Goal: Transaction & Acquisition: Purchase product/service

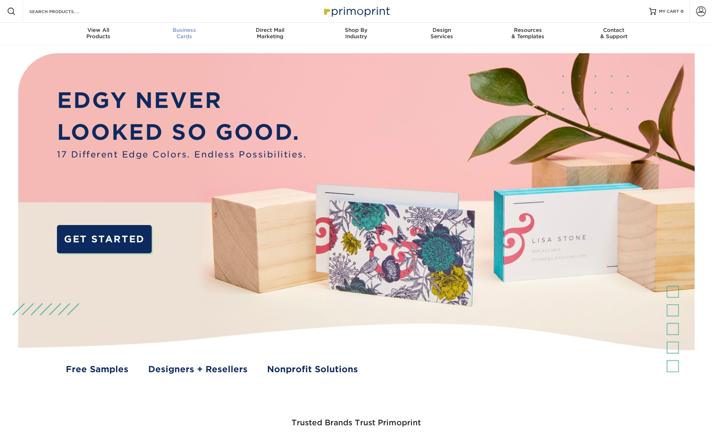
click at [187, 35] on div "Business Cards" at bounding box center [184, 33] width 86 height 13
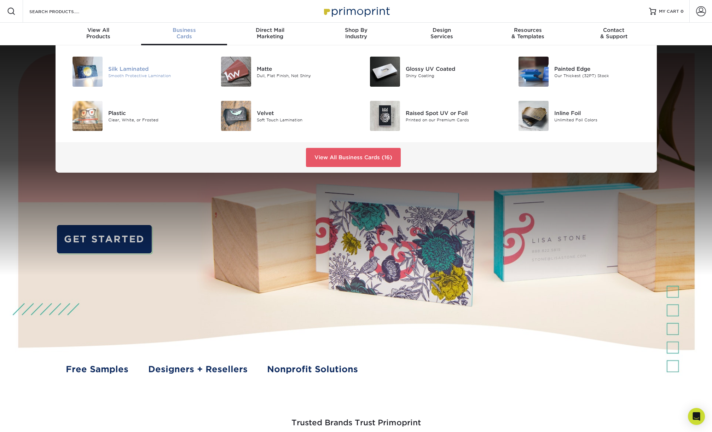
click at [136, 68] on div "Silk Laminated" at bounding box center [155, 69] width 94 height 8
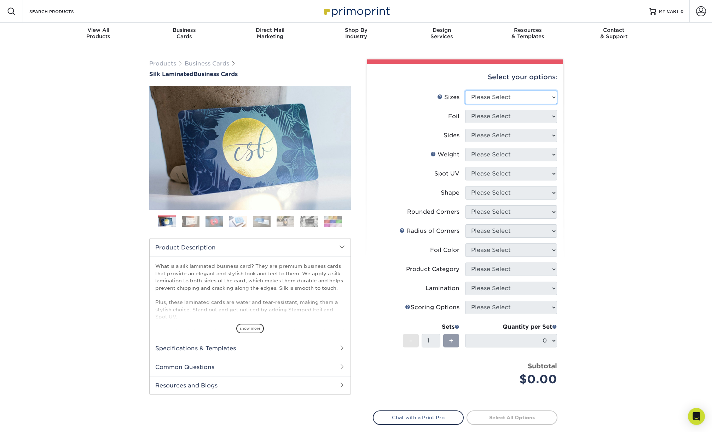
click at [486, 95] on select "Please Select 1.5" x 3.5" - Mini 1.75" x 3.5" - Mini 2" x 2" - Square 2" x 3" -…" at bounding box center [511, 97] width 92 height 13
select select "2.00x3.50"
click at [465, 91] on select "Please Select 1.5" x 3.5" - Mini 1.75" x 3.5" - Mini 2" x 2" - Square 2" x 3" -…" at bounding box center [511, 97] width 92 height 13
click at [490, 118] on select "Please Select Yes No" at bounding box center [511, 116] width 92 height 13
select select "1"
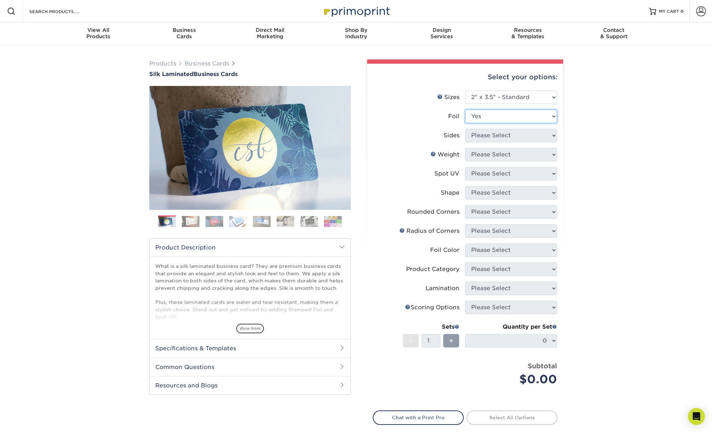
click at [465, 110] on select "Please Select Yes No" at bounding box center [511, 116] width 92 height 13
click at [497, 138] on select "Please Select Print Both Sides - Foil Both Sides Print Both Sides - Foil Front …" at bounding box center [511, 135] width 92 height 13
select select "a75ac2f1-9911-48d6-841d-245b5ac08f27"
click at [465, 129] on select "Please Select Print Both Sides - Foil Both Sides Print Both Sides - Foil Front …" at bounding box center [511, 135] width 92 height 13
click at [498, 153] on select "Please Select 16PT" at bounding box center [511, 154] width 92 height 13
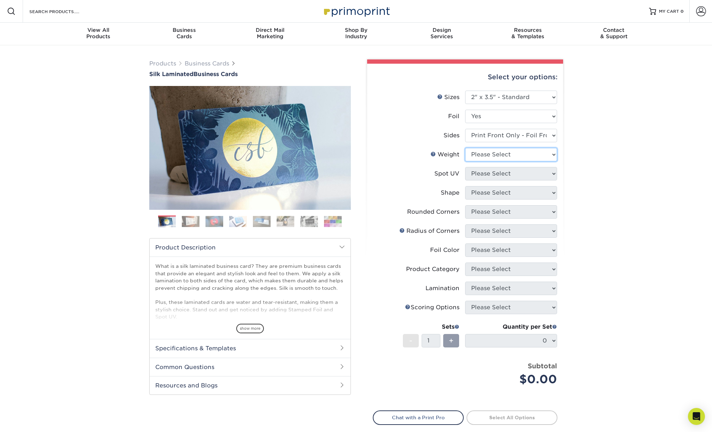
select select "16PT"
click at [465, 148] on select "Please Select 16PT" at bounding box center [511, 154] width 92 height 13
click at [498, 171] on select "Please Select No Spot UV Front Only" at bounding box center [511, 173] width 92 height 13
select select "1"
click at [465, 167] on select "Please Select No Spot UV Front Only" at bounding box center [511, 173] width 92 height 13
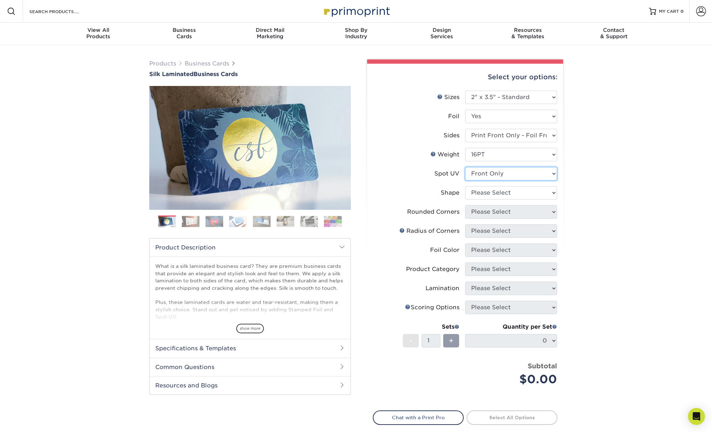
click at [498, 173] on select "Please Select No Spot UV Front Only" at bounding box center [511, 173] width 92 height 13
click at [465, 167] on select "Please Select No Spot UV Front Only" at bounding box center [511, 173] width 92 height 13
click at [497, 194] on select "Please Select Standard" at bounding box center [511, 192] width 92 height 13
select select "standard"
click at [465, 186] on select "Please Select Standard" at bounding box center [511, 192] width 92 height 13
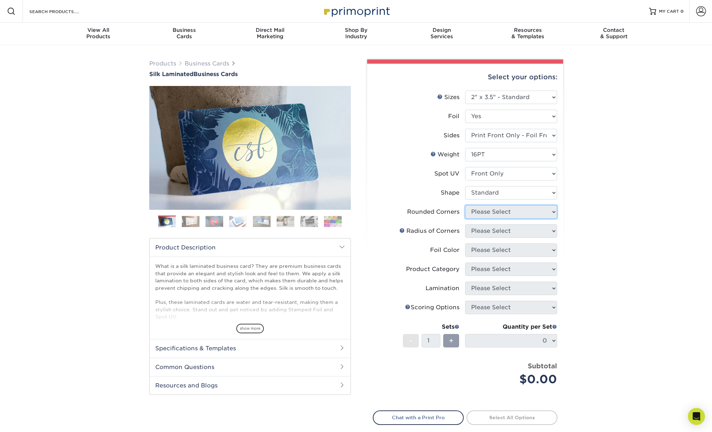
click at [497, 210] on select "Please Select Yes - Round 2 Corners Yes - Round 4 Corners No" at bounding box center [511, 211] width 92 height 13
select select "7672df9e-0e0a-464d-8e1f-920c575e4da3"
click at [465, 205] on select "Please Select Yes - Round 2 Corners Yes - Round 4 Corners No" at bounding box center [511, 211] width 92 height 13
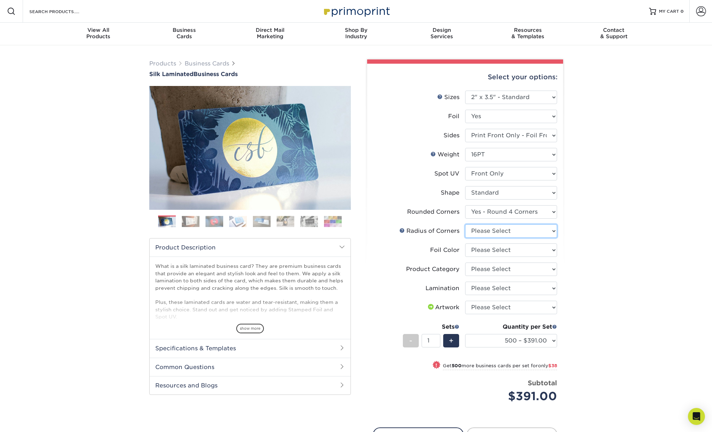
click at [497, 230] on select "Please Select Rounded 1/8" Rounded 1/4"" at bounding box center [511, 230] width 92 height 13
select select "589680c7-ee9a-431b-9d12-d7aeb1386a97"
click at [465, 224] on select "Please Select Rounded 1/8" Rounded 1/4"" at bounding box center [511, 230] width 92 height 13
click at [498, 252] on select "Please Select Silver Foil Black Foil Blue Foil Copper Foil Gold Foil Red Foil R…" at bounding box center [511, 249] width 92 height 13
select select "247ef47b-9551-4237-b38d-69a5d0733ec5"
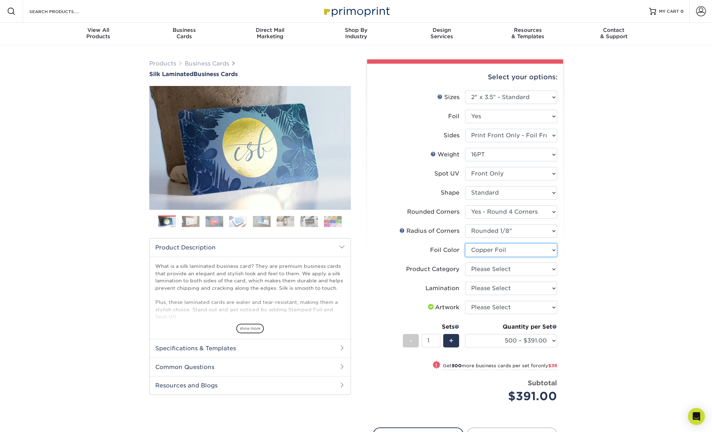
click at [465, 243] on select "Please Select Silver Foil Black Foil Blue Foil Copper Foil Gold Foil Red Foil R…" at bounding box center [511, 249] width 92 height 13
click at [499, 268] on select "Please Select Business Cards" at bounding box center [511, 268] width 92 height 13
select select "3b5148f1-0588-4f88-a218-97bcfdce65c1"
click at [465, 262] on select "Please Select Business Cards" at bounding box center [511, 268] width 92 height 13
click at [500, 287] on select "Please Select Silk" at bounding box center [511, 288] width 92 height 13
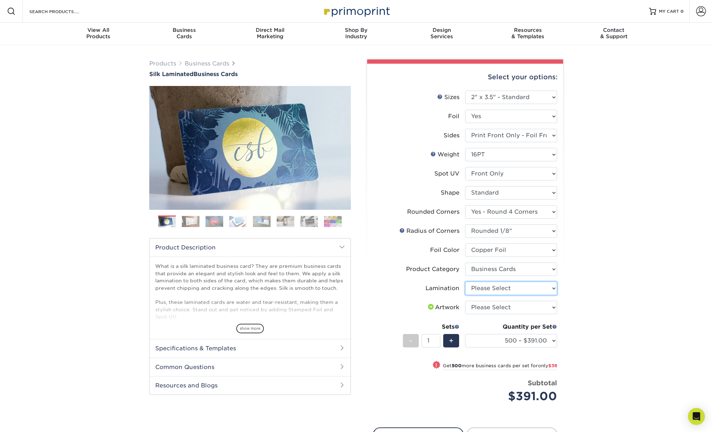
select select "ccacb42f-45f7-42d3-bbd3-7c8421cf37f0"
click at [465, 282] on select "Please Select Silk" at bounding box center [511, 288] width 92 height 13
click at [501, 307] on select "Please Select I will upload files I need a design - $100" at bounding box center [511, 307] width 92 height 13
select select "upload"
click at [465, 301] on select "Please Select I will upload files I need a design - $100" at bounding box center [511, 307] width 92 height 13
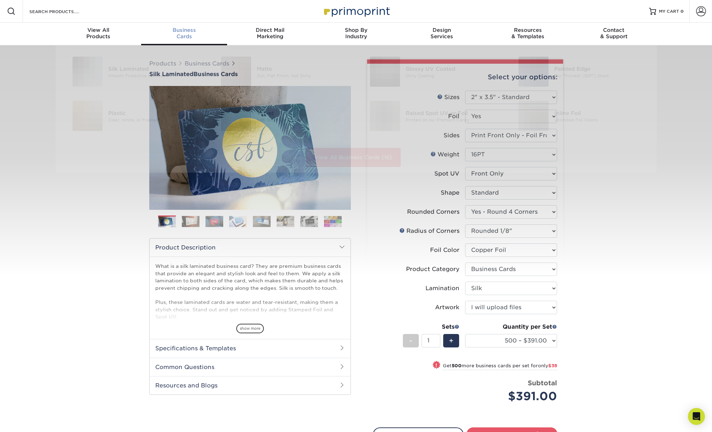
click at [166, 36] on div "Business Cards" at bounding box center [184, 33] width 86 height 13
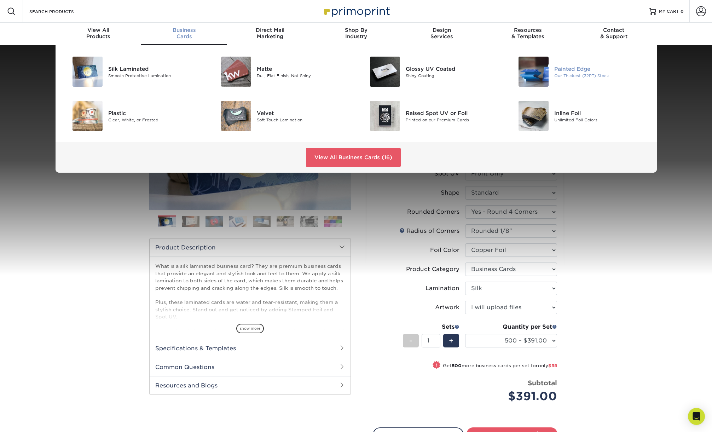
click at [599, 71] on div "Painted Edge" at bounding box center [601, 69] width 94 height 8
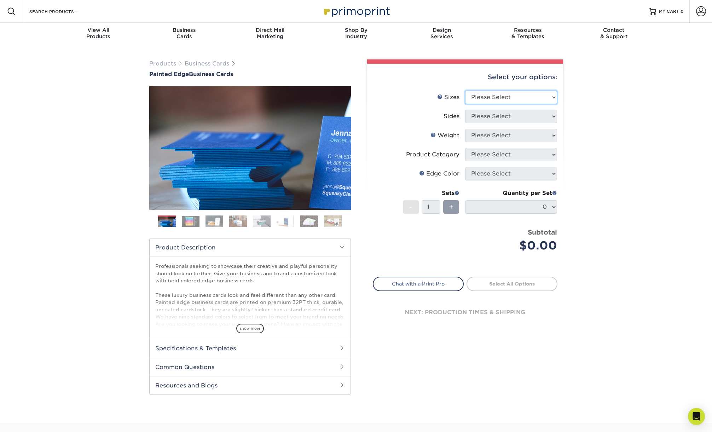
click at [489, 99] on select "Please Select 2" x 3.5" - Standard 2.125" x 3.375" - European 2.5" x 2.5" - Squ…" at bounding box center [511, 97] width 92 height 13
select select "2.00x3.50"
click at [465, 91] on select "Please Select 2" x 3.5" - Standard 2.125" x 3.375" - European 2.5" x 2.5" - Squ…" at bounding box center [511, 97] width 92 height 13
click at [486, 117] on select "Please Select Print Both Sides Print Front Only" at bounding box center [511, 116] width 92 height 13
select select "13abbda7-1d64-4f25-8bb2-c179b224825d"
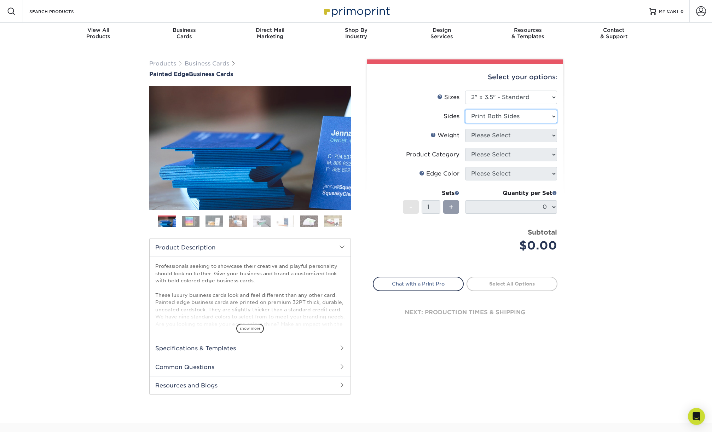
click at [465, 110] on select "Please Select Print Both Sides Print Front Only" at bounding box center [511, 116] width 92 height 13
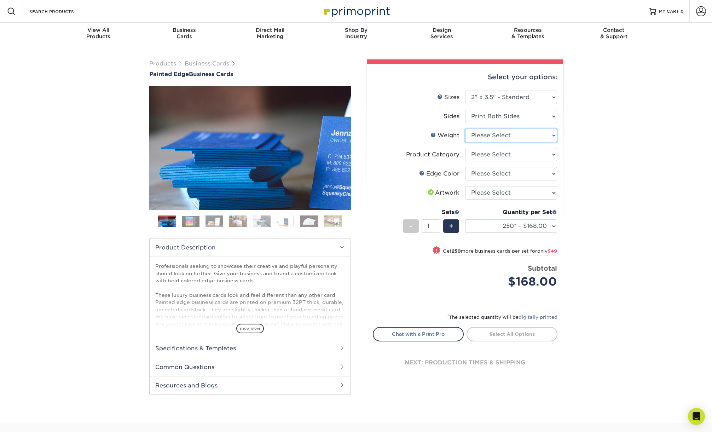
click at [486, 137] on select "Please Select 32PTUC" at bounding box center [511, 135] width 92 height 13
select select "32PTUC"
click at [465, 129] on select "Please Select 32PTUC" at bounding box center [511, 135] width 92 height 13
